Goal: Task Accomplishment & Management: Use online tool/utility

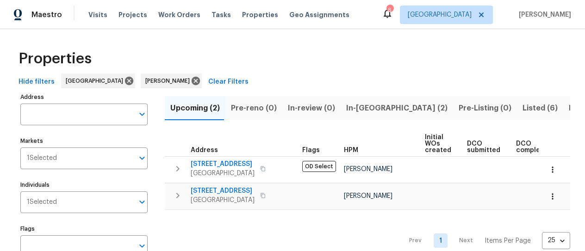
click at [522, 107] on span "Listed (6)" at bounding box center [539, 108] width 35 height 13
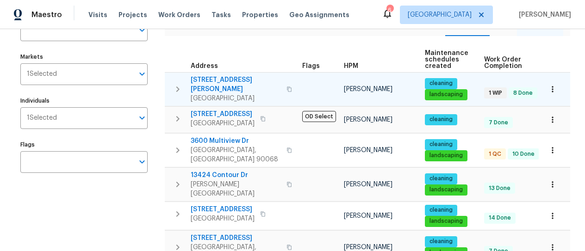
scroll to position [124, 0]
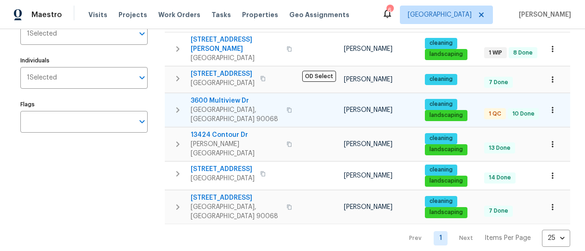
click at [226, 96] on span "3600 Multiview Dr" at bounding box center [236, 100] width 90 height 9
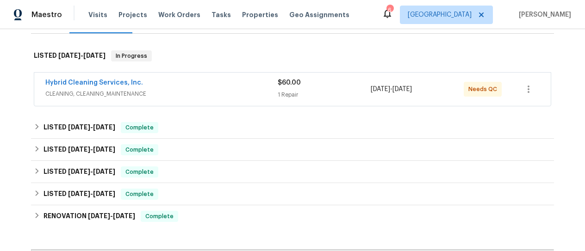
scroll to position [139, 0]
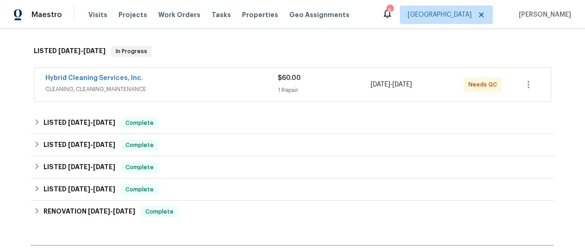
click at [253, 86] on span "CLEANING, CLEANING_MAINTENANCE" at bounding box center [161, 89] width 232 height 9
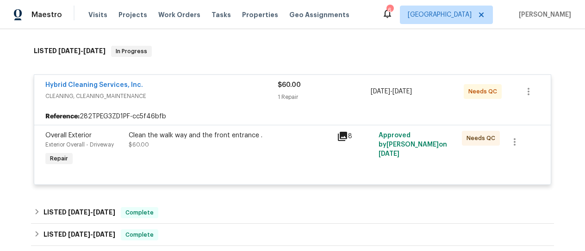
click at [246, 139] on div "Clean the walk way and the front entrance ." at bounding box center [230, 135] width 203 height 9
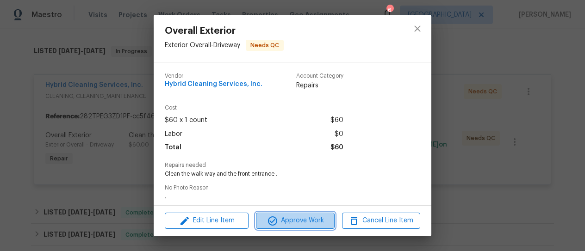
click at [282, 223] on span "Approve Work" at bounding box center [295, 221] width 73 height 12
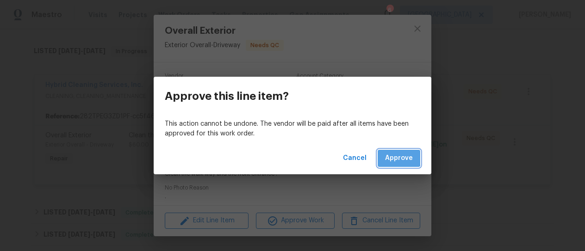
click at [390, 157] on span "Approve" at bounding box center [399, 159] width 28 height 12
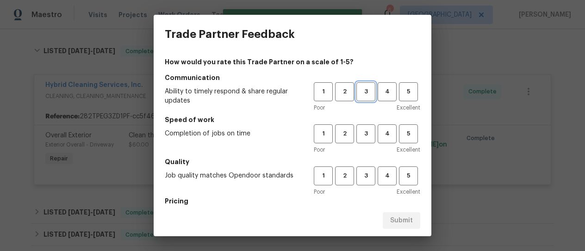
click at [362, 93] on span "3" at bounding box center [365, 92] width 17 height 11
drag, startPoint x: 359, startPoint y: 126, endPoint x: 359, endPoint y: 131, distance: 5.1
click at [359, 127] on button "3" at bounding box center [365, 133] width 19 height 19
click at [357, 172] on span "3" at bounding box center [365, 176] width 17 height 11
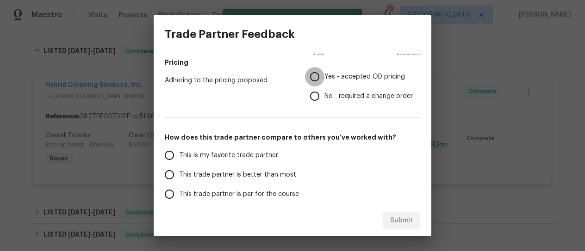
click at [313, 79] on input "Yes - accepted OD pricing" at bounding box center [314, 76] width 19 height 19
radio input "true"
click at [220, 167] on label "This trade partner is better than most" at bounding box center [233, 174] width 146 height 19
click at [179, 167] on input "This trade partner is better than most" at bounding box center [169, 174] width 19 height 19
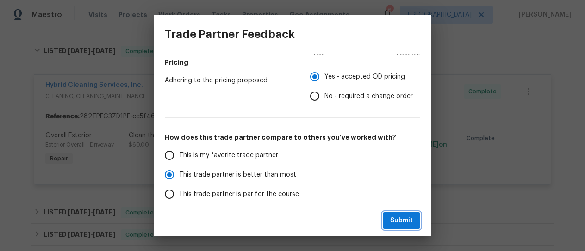
click at [402, 223] on span "Submit" at bounding box center [401, 221] width 23 height 12
radio input "true"
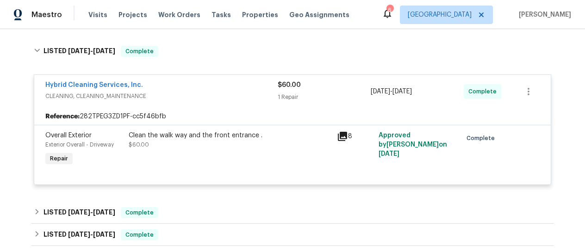
click at [340, 137] on icon at bounding box center [342, 136] width 11 height 11
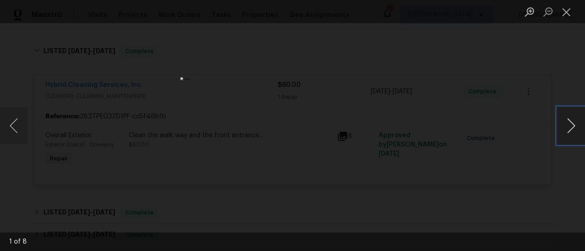
click at [573, 126] on button "Next image" at bounding box center [571, 125] width 28 height 37
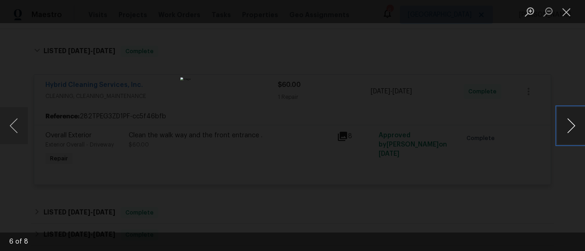
click at [573, 126] on button "Next image" at bounding box center [571, 125] width 28 height 37
click at [568, 15] on button "Close lightbox" at bounding box center [566, 12] width 19 height 16
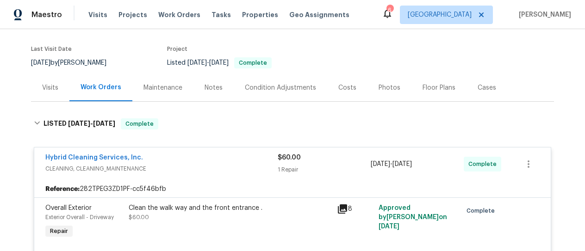
scroll to position [0, 0]
